Goal: Task Accomplishment & Management: Manage account settings

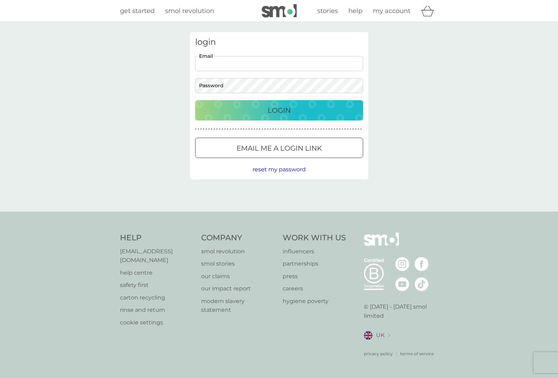
click at [225, 58] on input "Email" at bounding box center [279, 63] width 168 height 15
type input "[EMAIL_ADDRESS][DOMAIN_NAME]"
click at [275, 98] on div "login [EMAIL_ADDRESS][DOMAIN_NAME] Email Password Login ● ● ● ● ● ● ● ● ● ● ● ●…" at bounding box center [279, 105] width 179 height 147
click at [277, 103] on button "Login" at bounding box center [279, 110] width 168 height 20
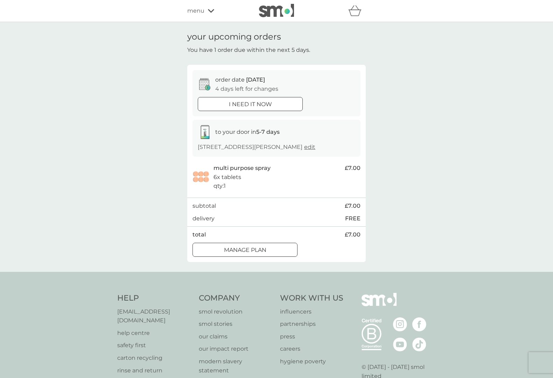
click at [252, 250] on div at bounding box center [244, 249] width 25 height 7
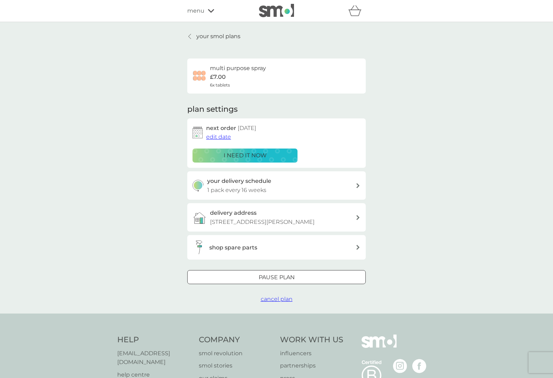
click at [215, 137] on span "edit date" at bounding box center [218, 136] width 25 height 7
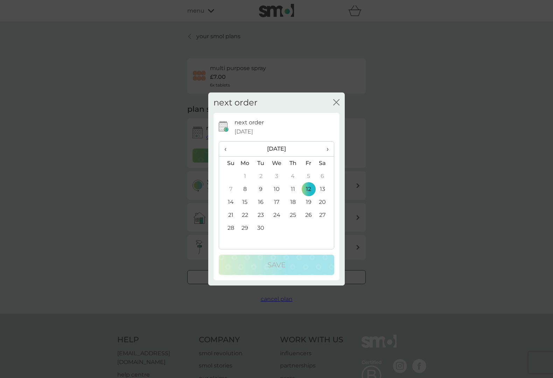
click at [325, 150] on span "›" at bounding box center [325, 148] width 7 height 15
click at [230, 244] on td "30" at bounding box center [228, 240] width 18 height 13
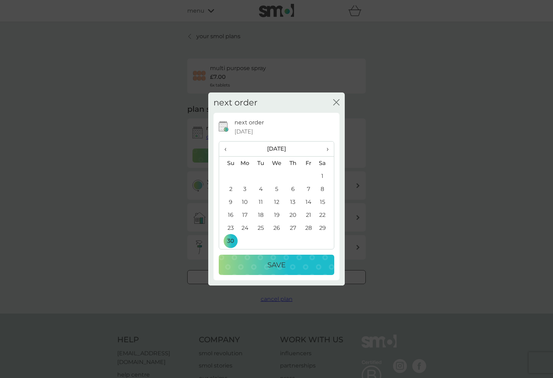
click at [251, 265] on div "Save" at bounding box center [277, 264] width 102 height 11
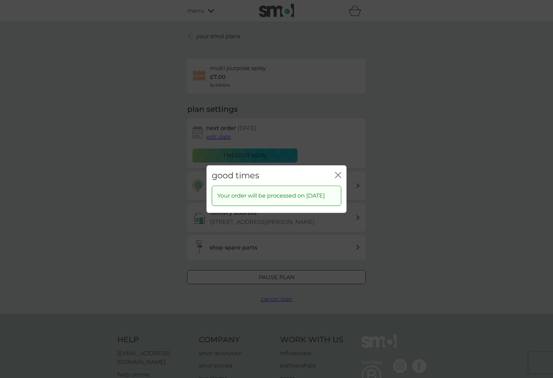
click at [337, 175] on div "close" at bounding box center [338, 175] width 6 height 10
